Goal: Obtain resource: Download file/media

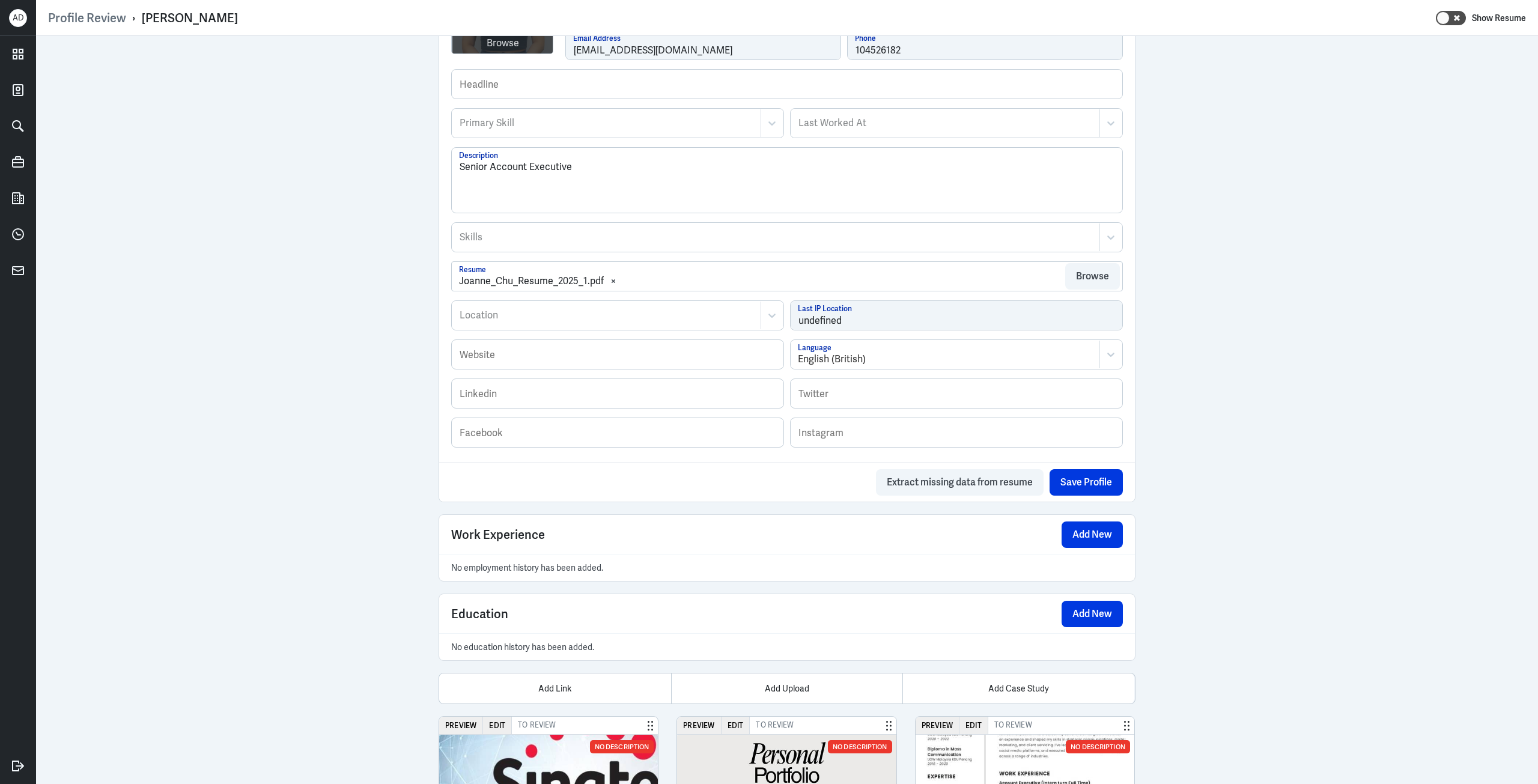
scroll to position [486, 0]
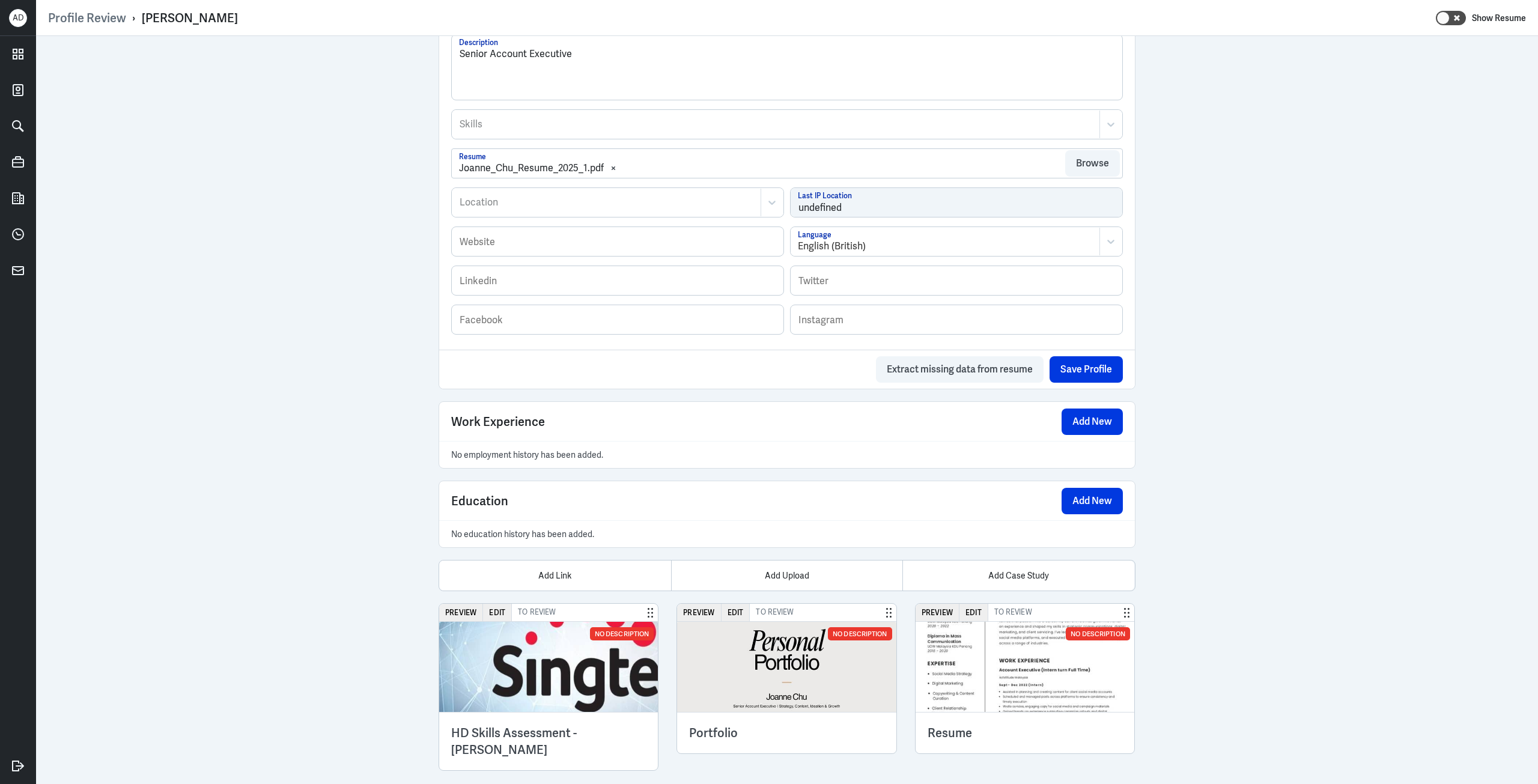
click at [976, 675] on img at bounding box center [1024, 667] width 218 height 90
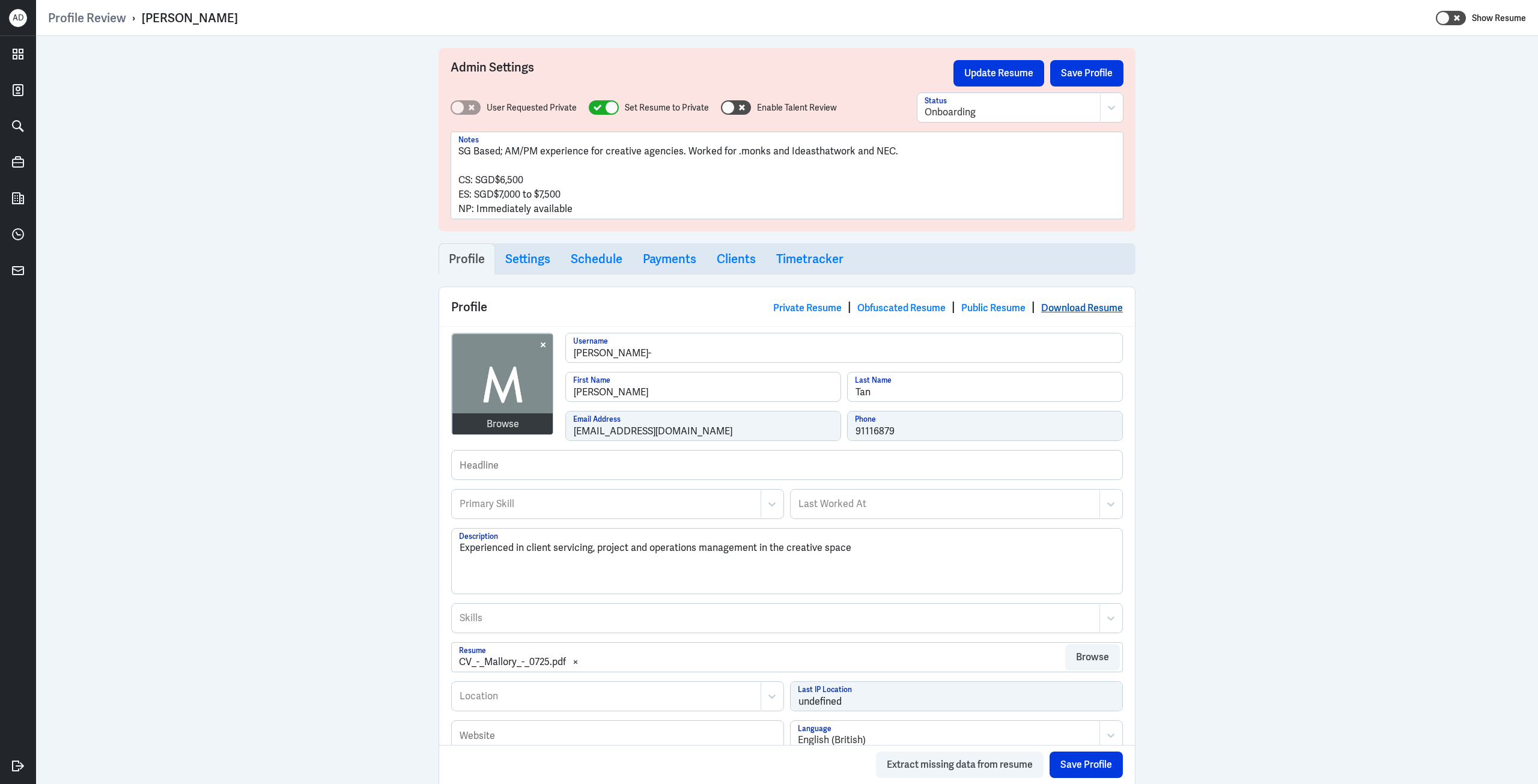
click at [1049, 308] on link "Download Resume" at bounding box center [1082, 308] width 82 height 13
